Goal: Task Accomplishment & Management: Manage account settings

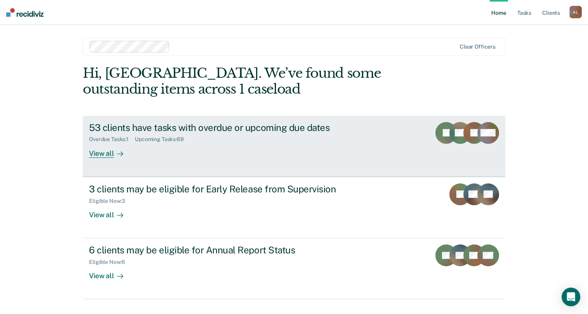
click at [217, 125] on div "53 clients have tasks with overdue or upcoming due dates" at bounding box center [225, 127] width 273 height 11
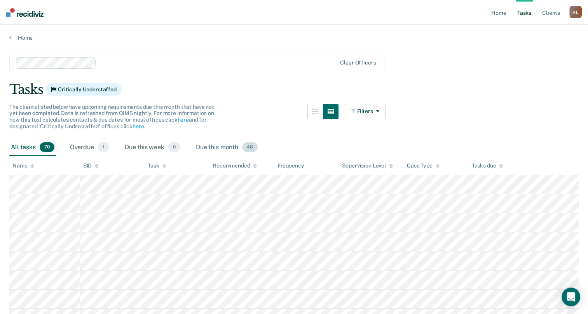
click at [244, 147] on span "48" at bounding box center [250, 147] width 16 height 10
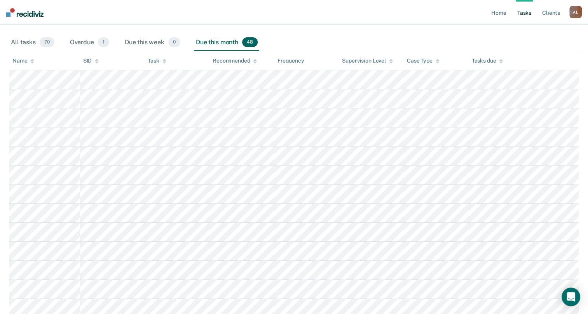
scroll to position [117, 0]
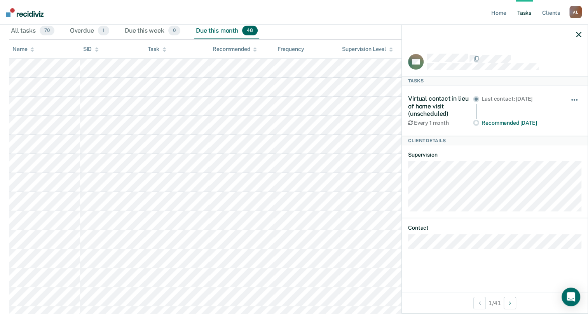
click at [578, 100] on button "button" at bounding box center [575, 104] width 13 height 12
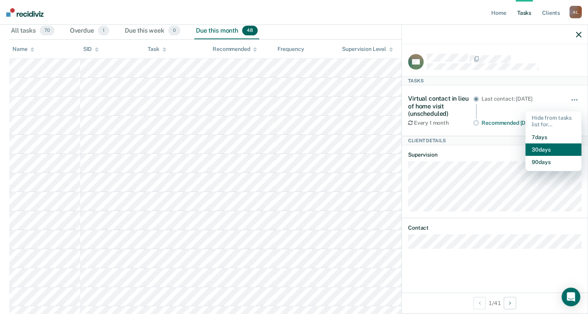
click at [550, 146] on button "30 days" at bounding box center [554, 150] width 56 height 12
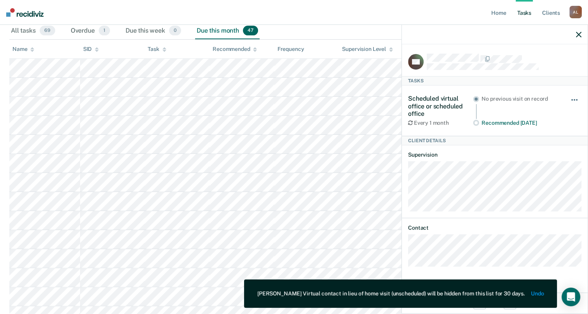
click at [572, 100] on span "button" at bounding box center [573, 100] width 2 height 2
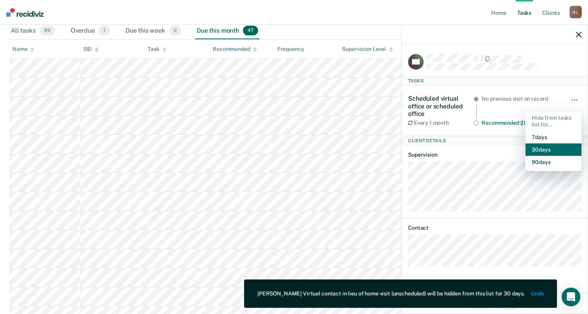
click at [553, 149] on button "30 days" at bounding box center [554, 150] width 56 height 12
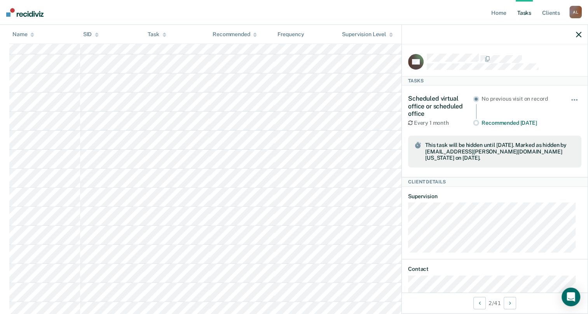
scroll to position [233, 0]
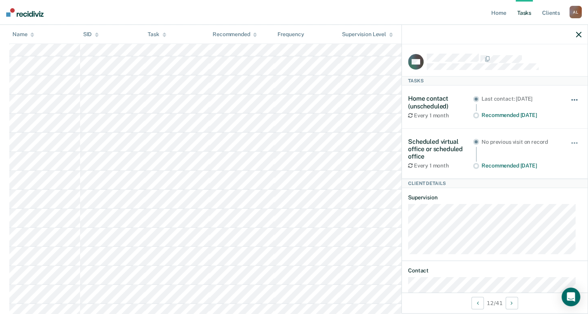
click at [572, 98] on button "button" at bounding box center [575, 104] width 13 height 12
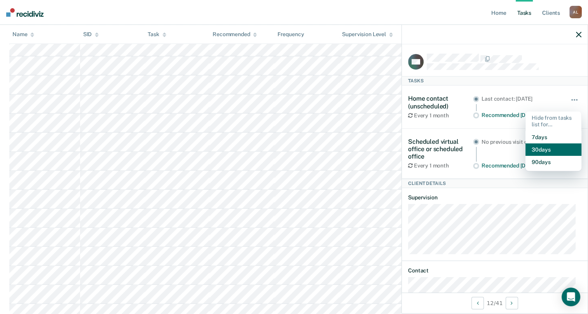
click at [555, 148] on button "30 days" at bounding box center [554, 150] width 56 height 12
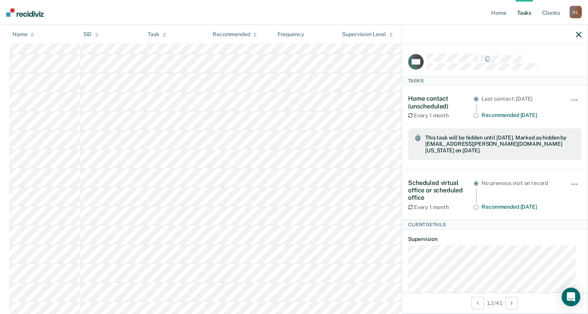
scroll to position [311, 0]
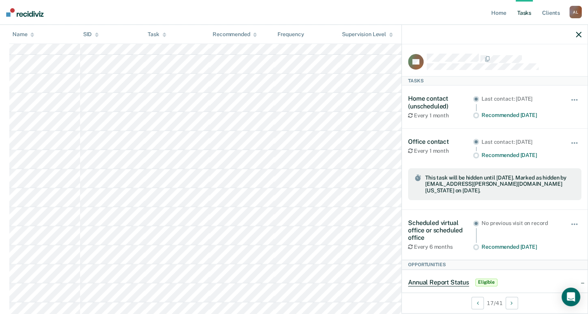
click at [569, 96] on div "Hide from tasks list for... 7 days 30 days 90 days" at bounding box center [575, 107] width 13 height 24
click at [569, 98] on button "button" at bounding box center [575, 104] width 13 height 12
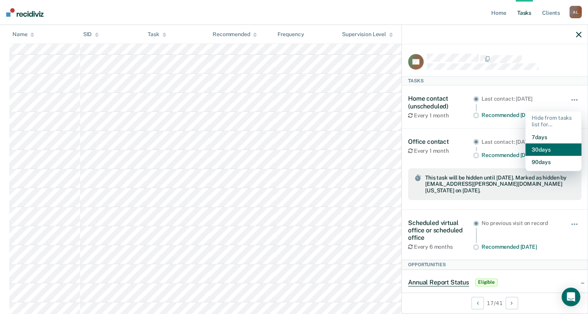
click at [537, 147] on button "30 days" at bounding box center [554, 150] width 56 height 12
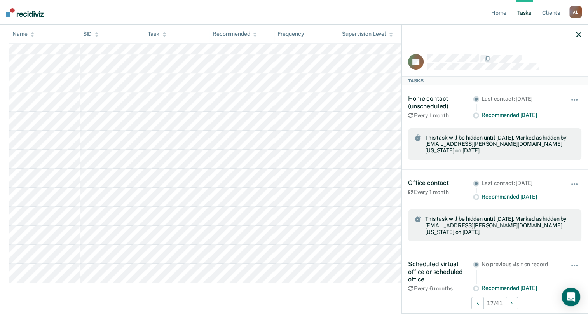
scroll to position [861, 0]
click at [581, 36] on icon "button" at bounding box center [578, 34] width 5 height 5
